Goal: Use online tool/utility

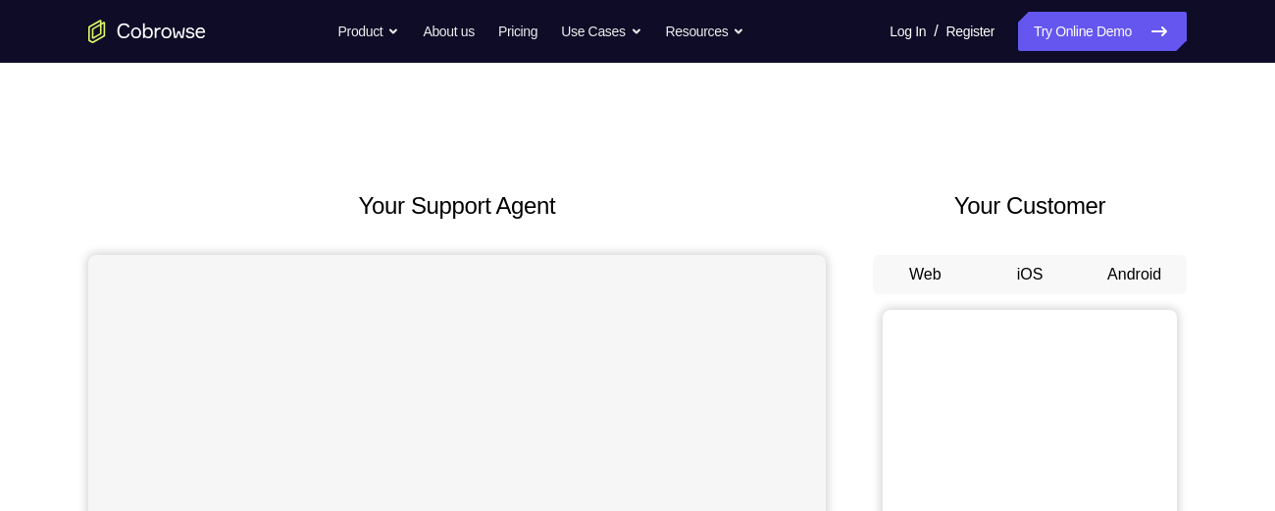
click at [1137, 275] on button "Android" at bounding box center [1134, 274] width 105 height 39
click at [1134, 276] on button "Android" at bounding box center [1134, 274] width 105 height 39
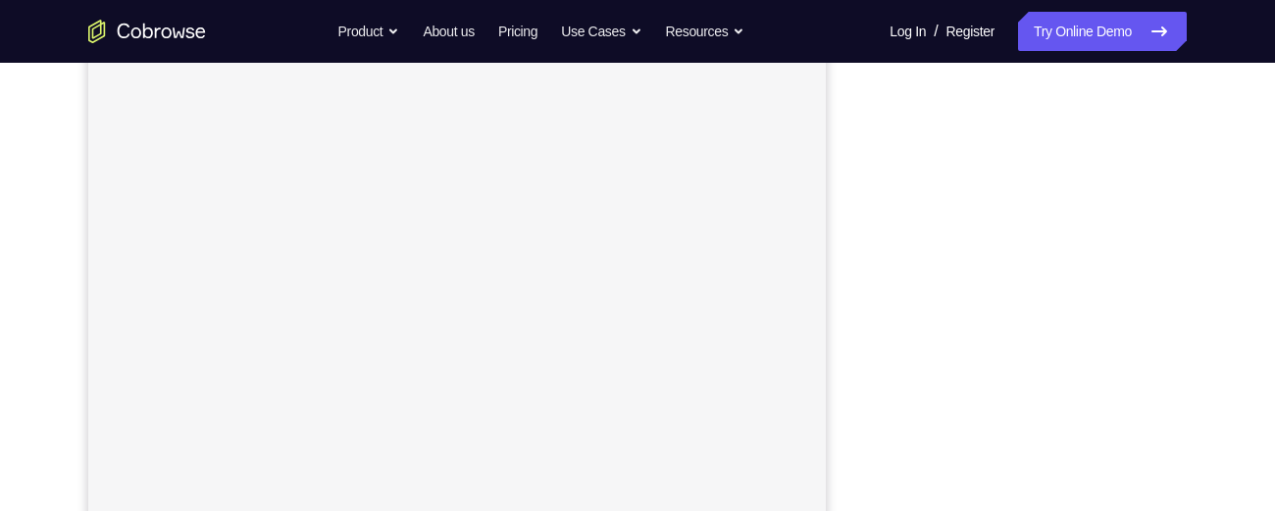
scroll to position [263, 0]
click at [1213, 298] on div "Your Support Agent Your Customer Web iOS Android Next Steps We’d be happy to gi…" at bounding box center [637, 446] width 1255 height 1293
click at [1213, 290] on div "Your Support Agent Your Customer Web iOS Android Next Steps We’d be happy to gi…" at bounding box center [637, 446] width 1255 height 1293
click at [1210, 348] on div "Your Support Agent Your Customer Web iOS Android Next Steps We’d be happy to gi…" at bounding box center [637, 304] width 1255 height 1293
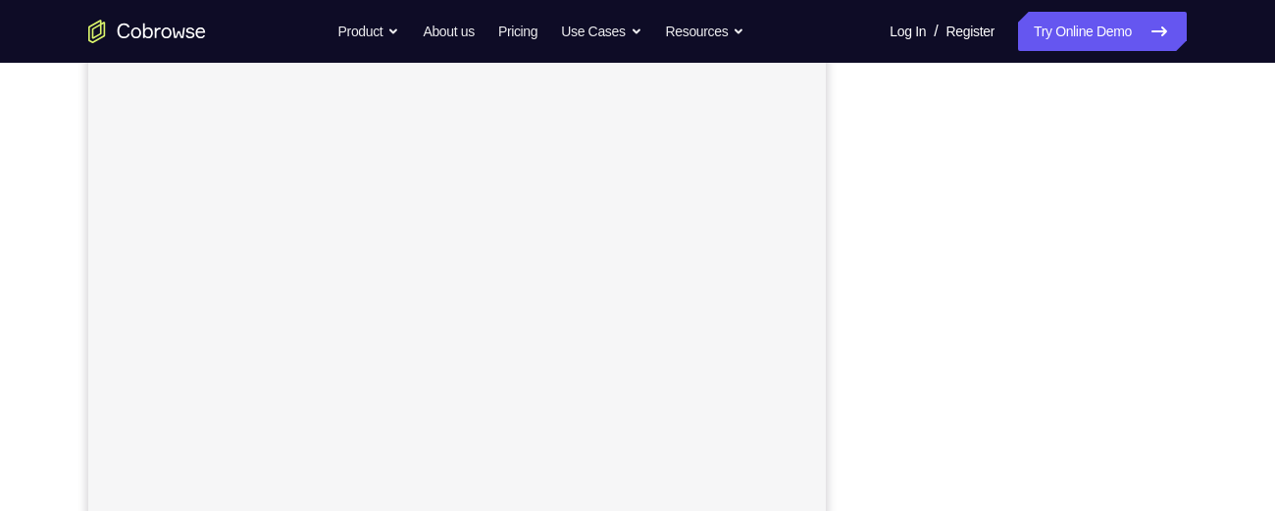
scroll to position [245, 0]
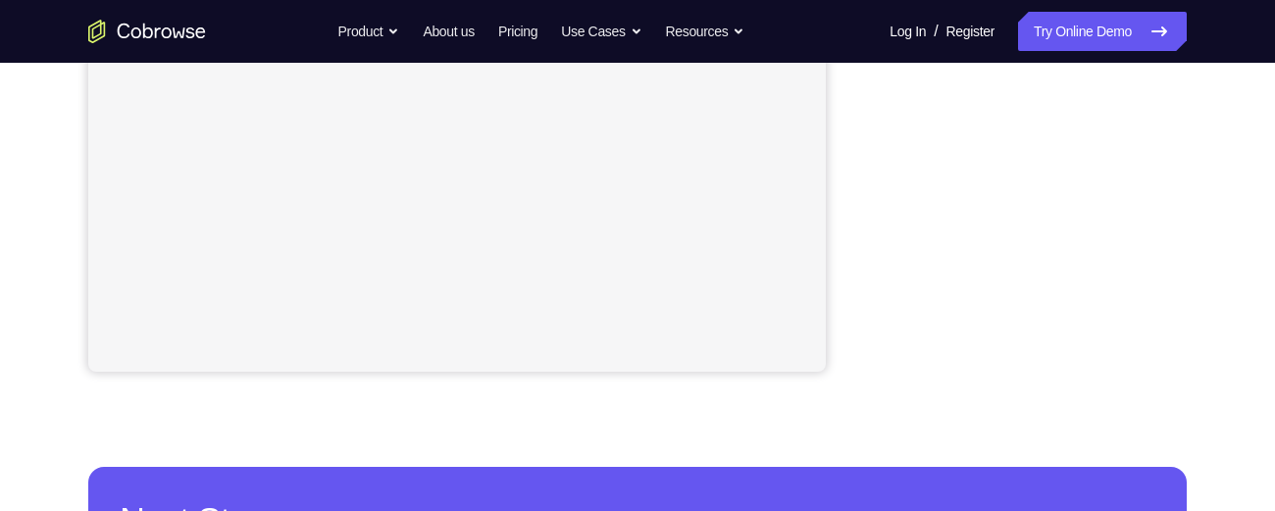
click at [1186, 239] on div "Your Support Agent Your Customer Web iOS Android Next Steps We’d be happy to gi…" at bounding box center [637, 168] width 1255 height 1293
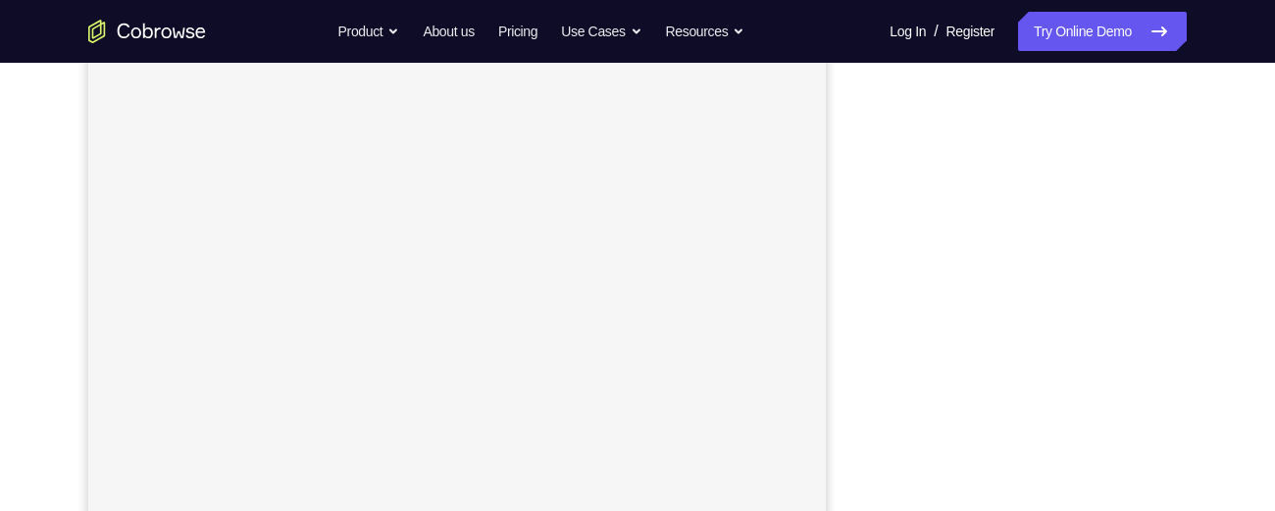
scroll to position [277, 0]
